Goal: Book appointment/travel/reservation

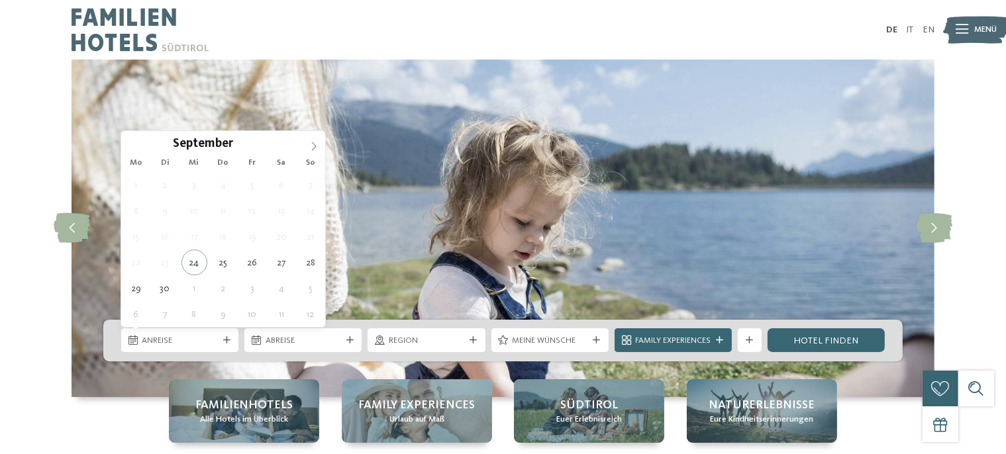
click at [314, 142] on icon at bounding box center [313, 146] width 9 height 9
type input "****"
click at [314, 142] on icon at bounding box center [313, 146] width 9 height 9
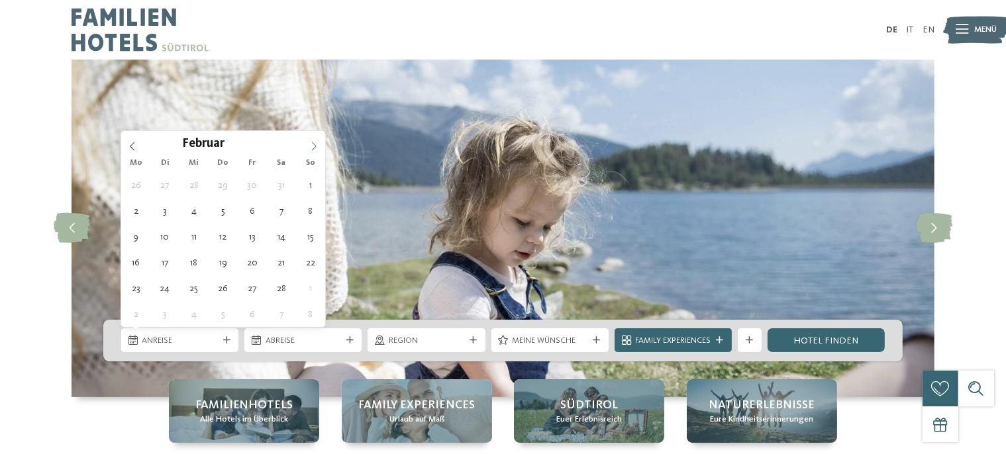
click at [314, 142] on icon at bounding box center [313, 146] width 9 height 9
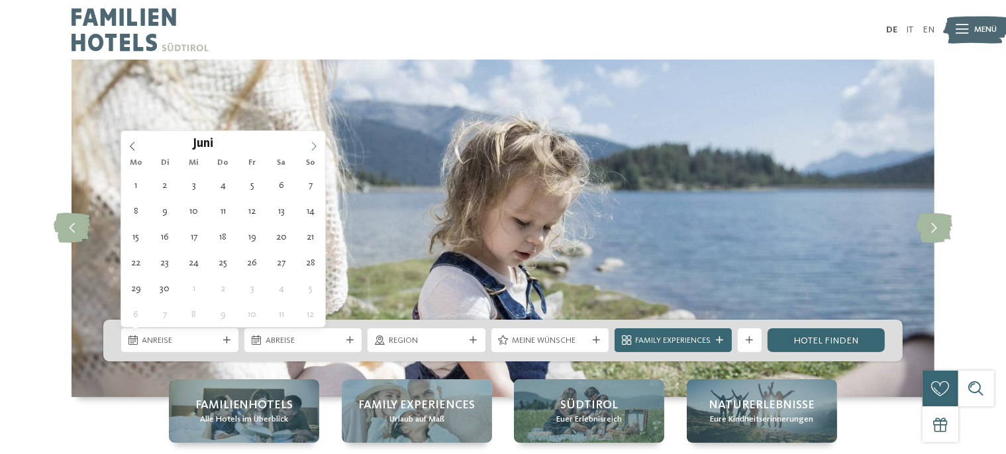
click at [314, 142] on icon at bounding box center [313, 146] width 9 height 9
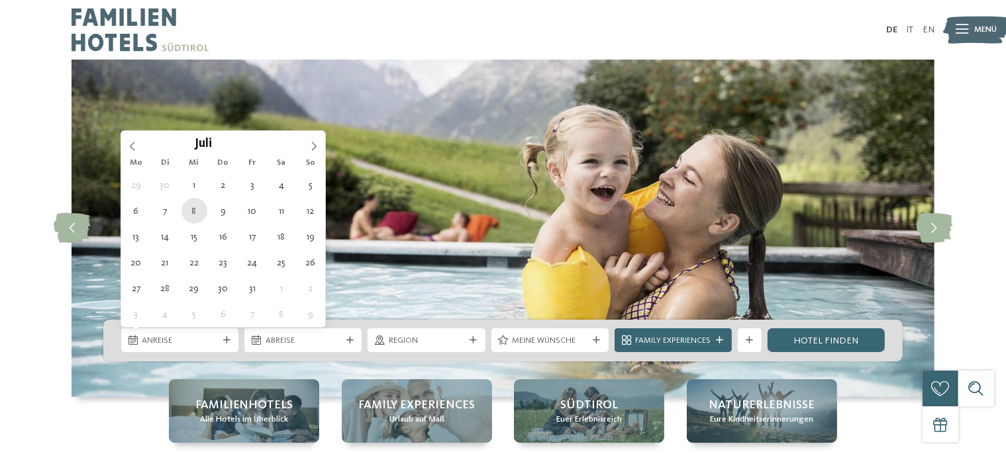
type div "08.07.2026"
type input "****"
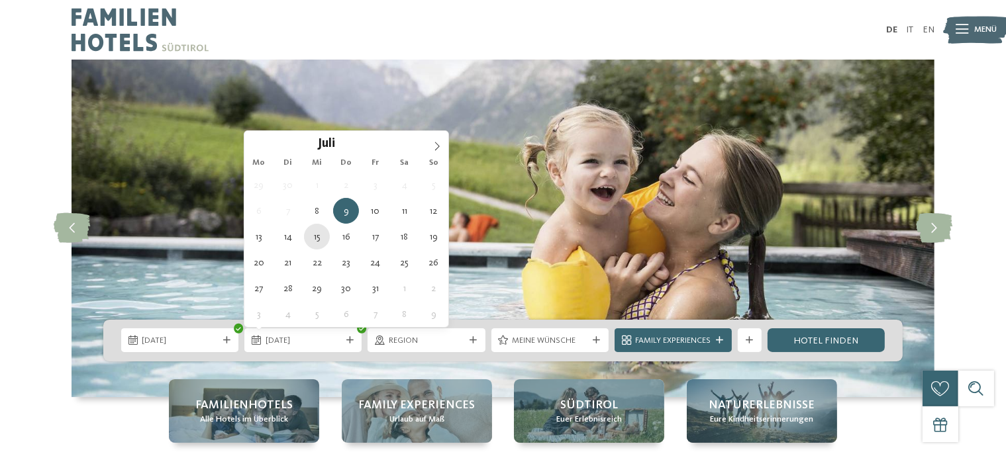
type div "15.07.2026"
click at [315, 242] on img at bounding box center [503, 229] width 863 height 338
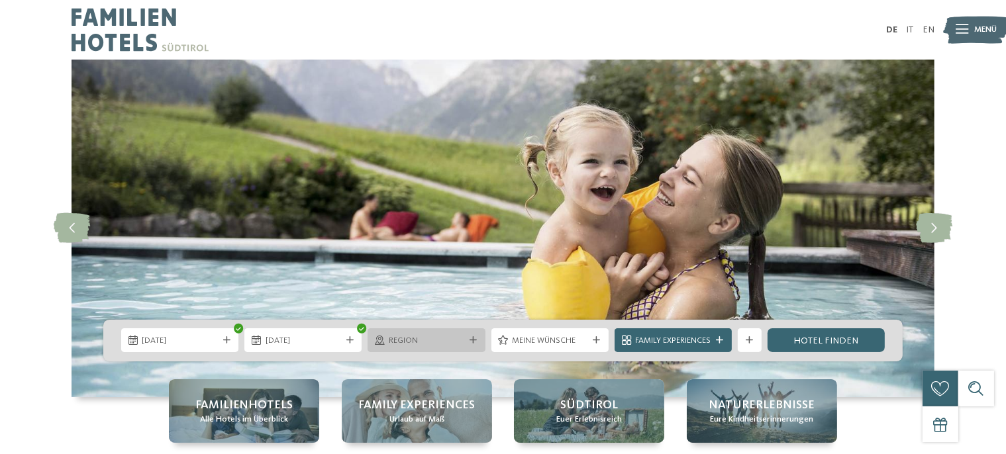
click at [471, 342] on icon at bounding box center [472, 340] width 7 height 7
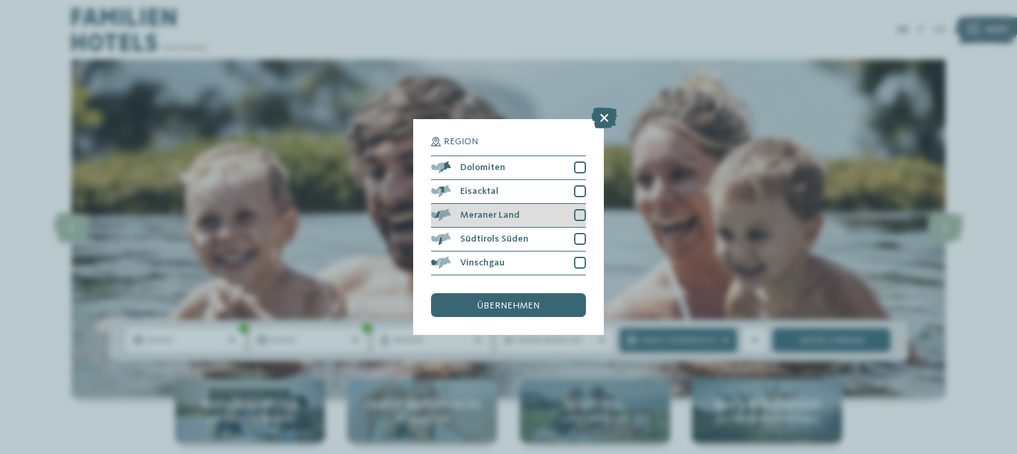
click at [577, 215] on div at bounding box center [580, 215] width 12 height 12
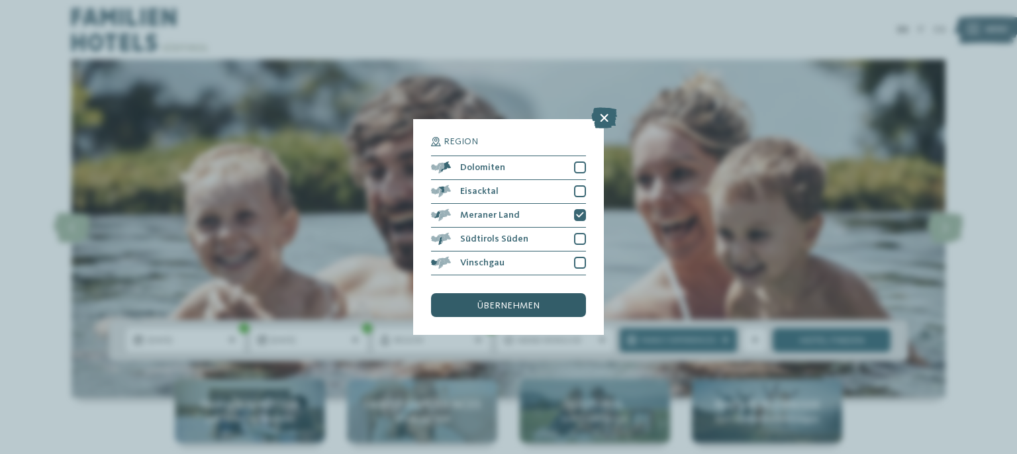
click at [499, 305] on span "übernehmen" at bounding box center [508, 305] width 62 height 9
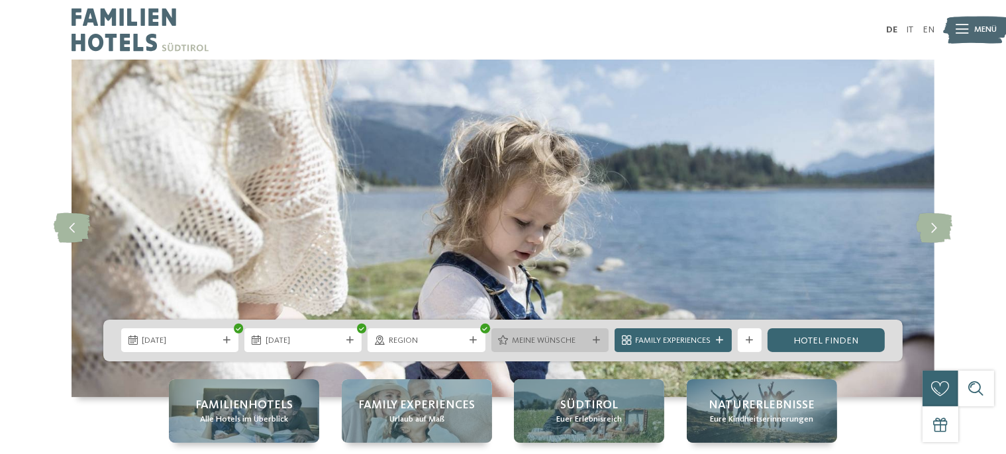
click at [595, 343] on icon at bounding box center [596, 340] width 7 height 7
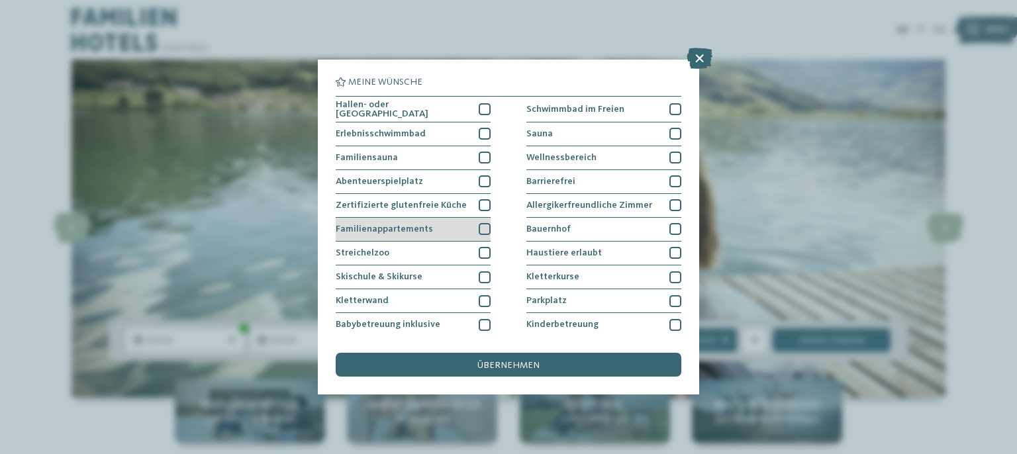
click at [481, 225] on div at bounding box center [485, 229] width 12 height 12
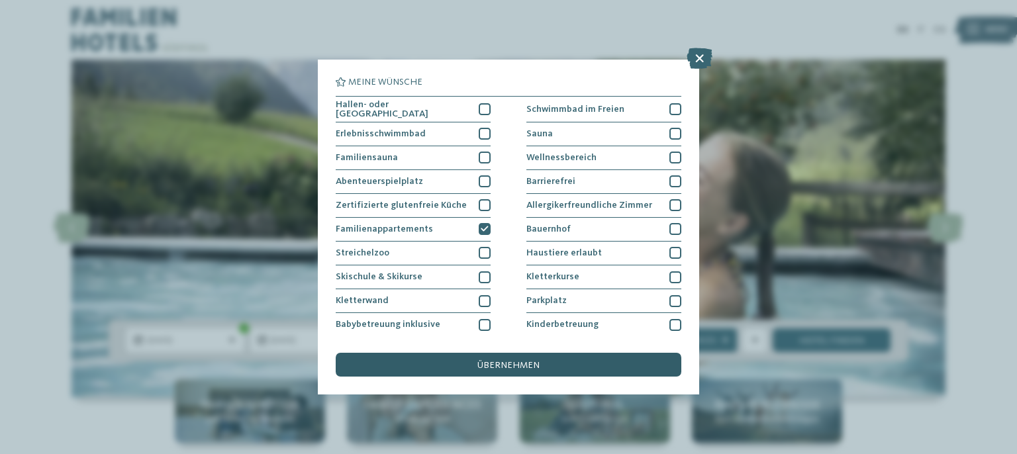
click at [497, 354] on div "übernehmen" at bounding box center [509, 365] width 346 height 24
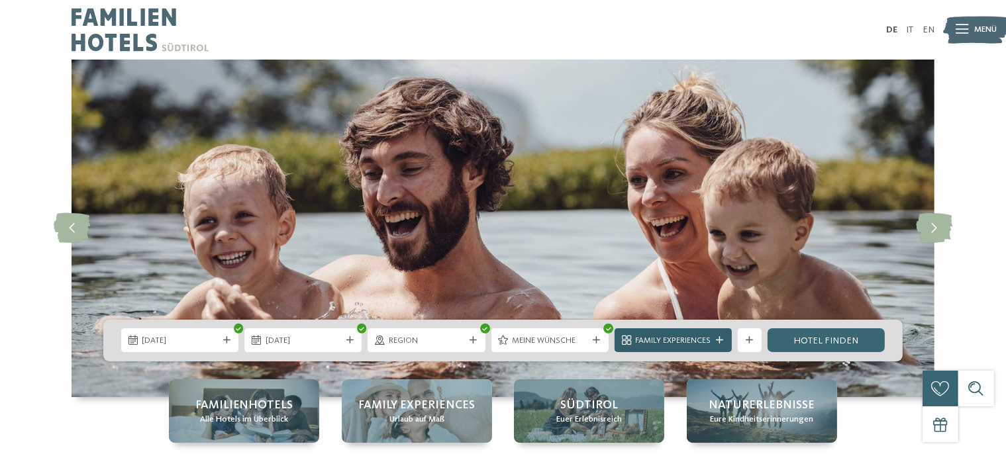
click at [719, 341] on icon at bounding box center [719, 340] width 7 height 7
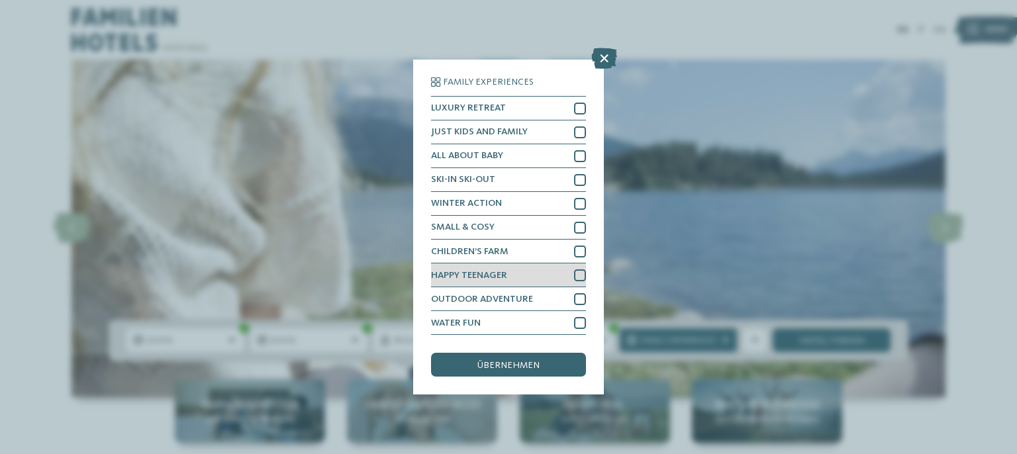
click at [580, 275] on div at bounding box center [580, 275] width 12 height 12
click at [523, 362] on span "übernehmen" at bounding box center [508, 365] width 62 height 9
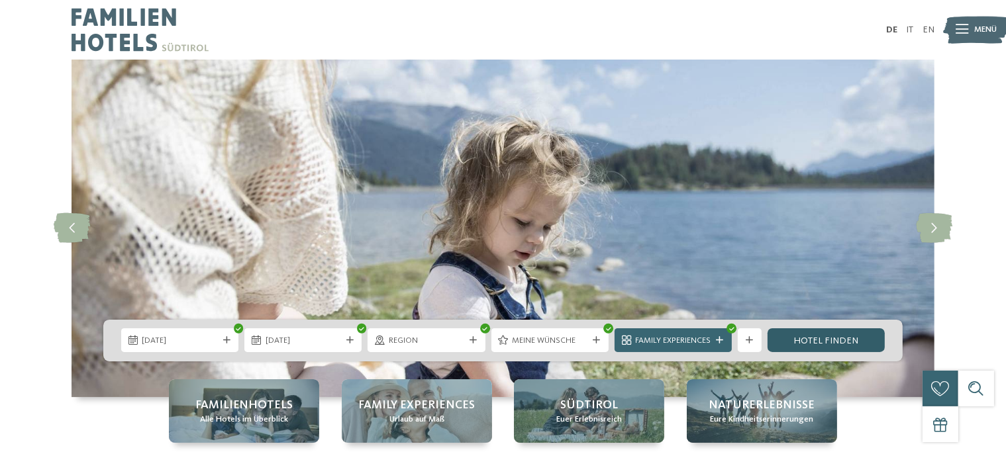
click at [842, 342] on link "Hotel finden" at bounding box center [825, 340] width 117 height 24
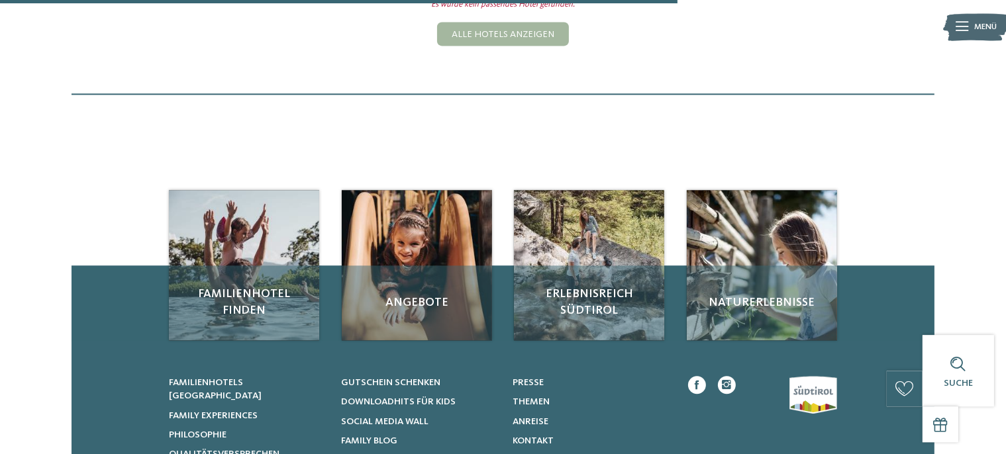
scroll to position [524, 0]
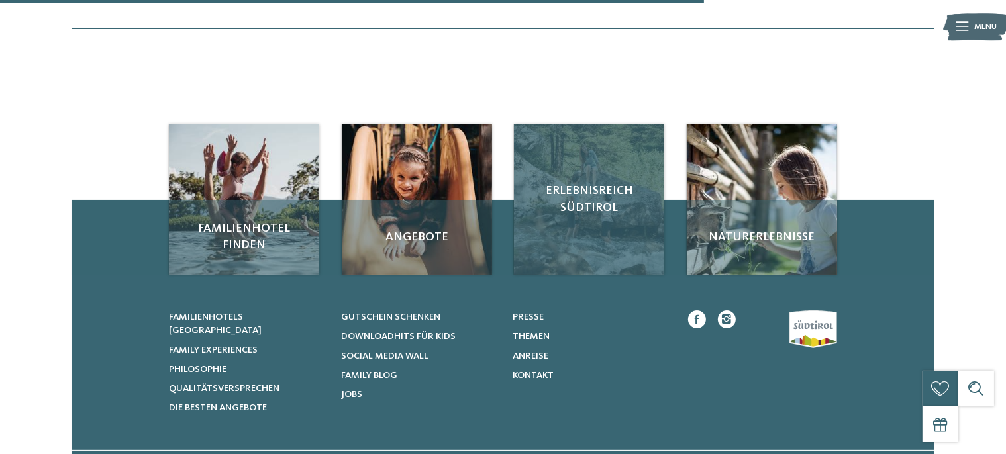
click at [562, 211] on span "Erlebnisreich Südtirol" at bounding box center [589, 199] width 126 height 33
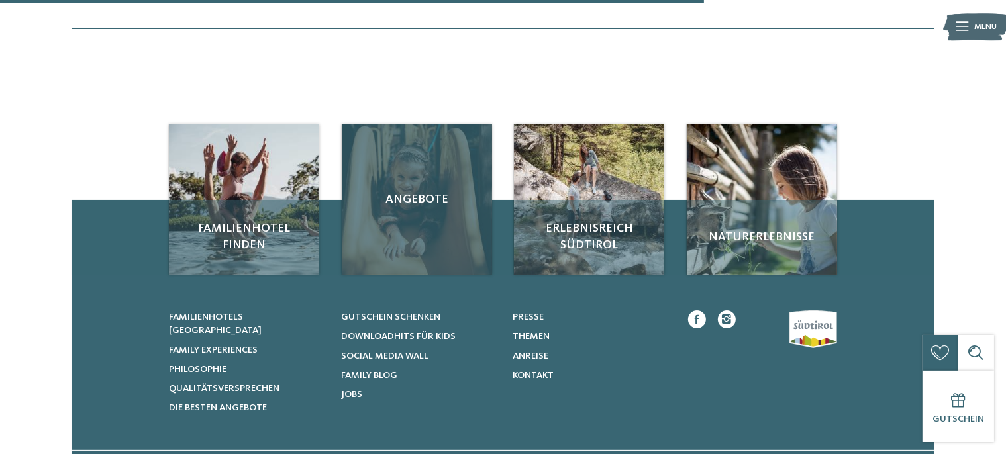
click at [416, 195] on span "Angebote" at bounding box center [417, 199] width 126 height 17
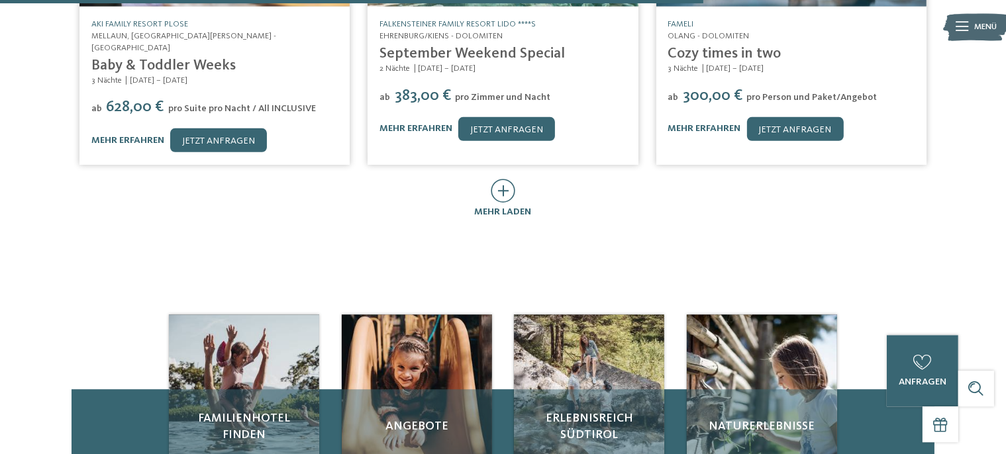
scroll to position [908, 0]
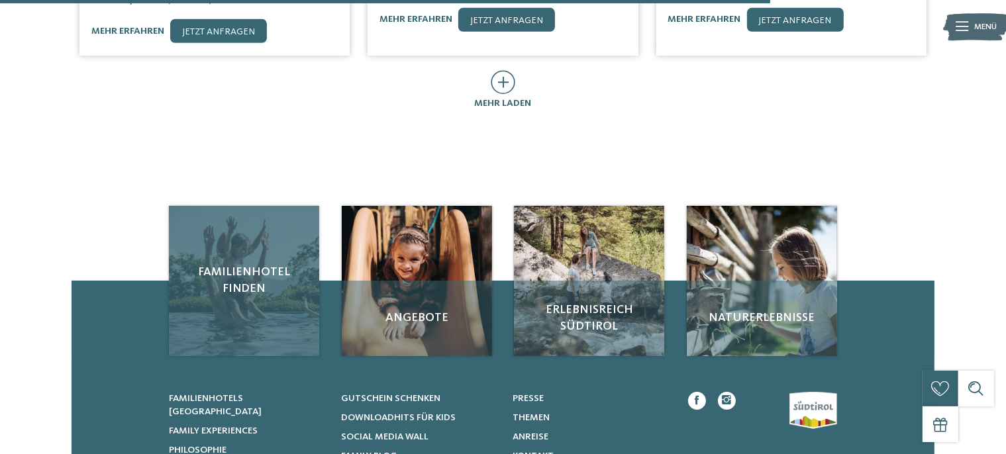
click at [232, 232] on div "Familienhotel finden" at bounding box center [244, 281] width 150 height 150
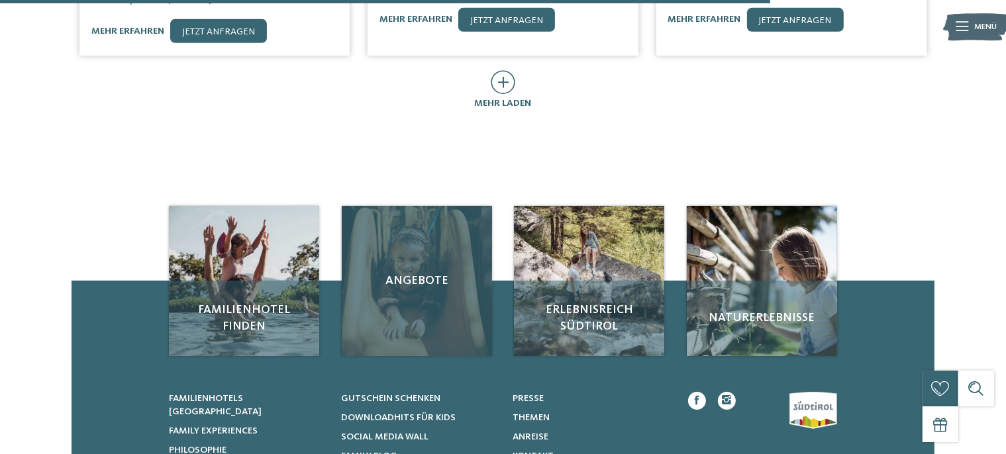
click at [421, 273] on span "Angebote" at bounding box center [417, 281] width 126 height 17
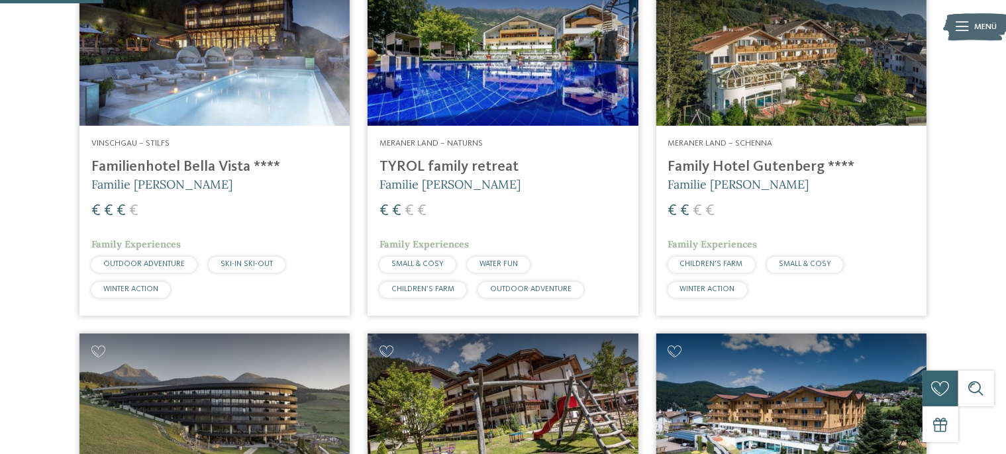
scroll to position [629, 0]
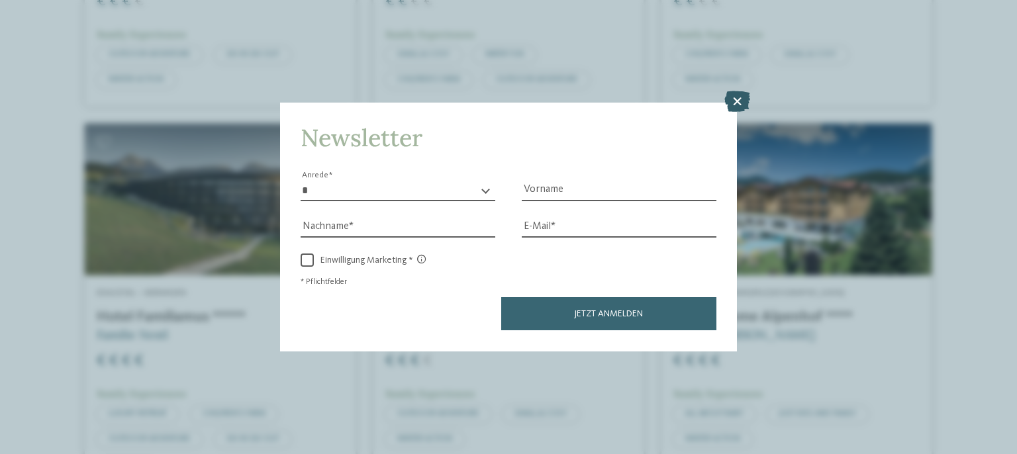
click at [740, 103] on icon at bounding box center [737, 101] width 26 height 21
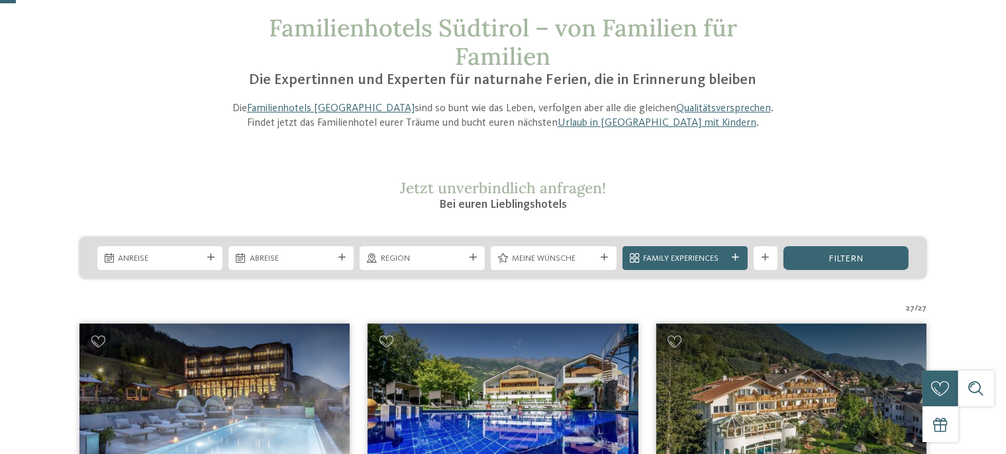
scroll to position [0, 0]
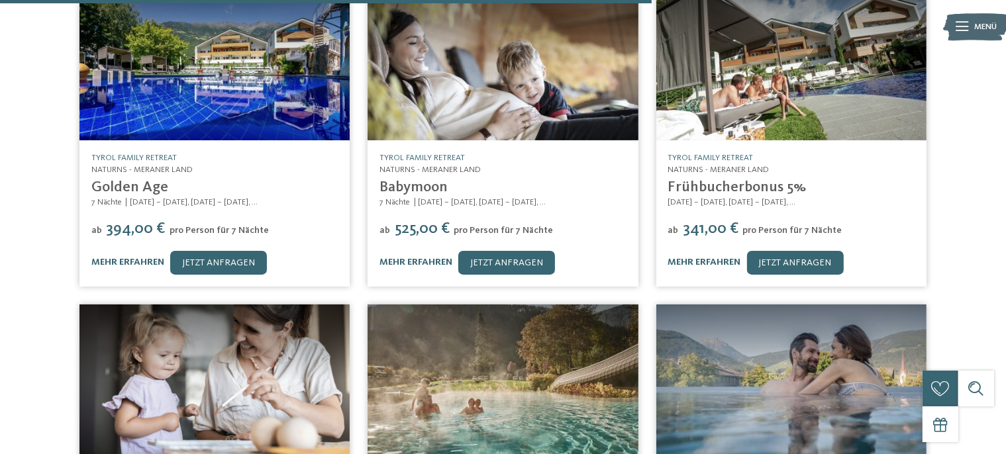
scroll to position [769, 0]
